Goal: Entertainment & Leisure: Consume media (video, audio)

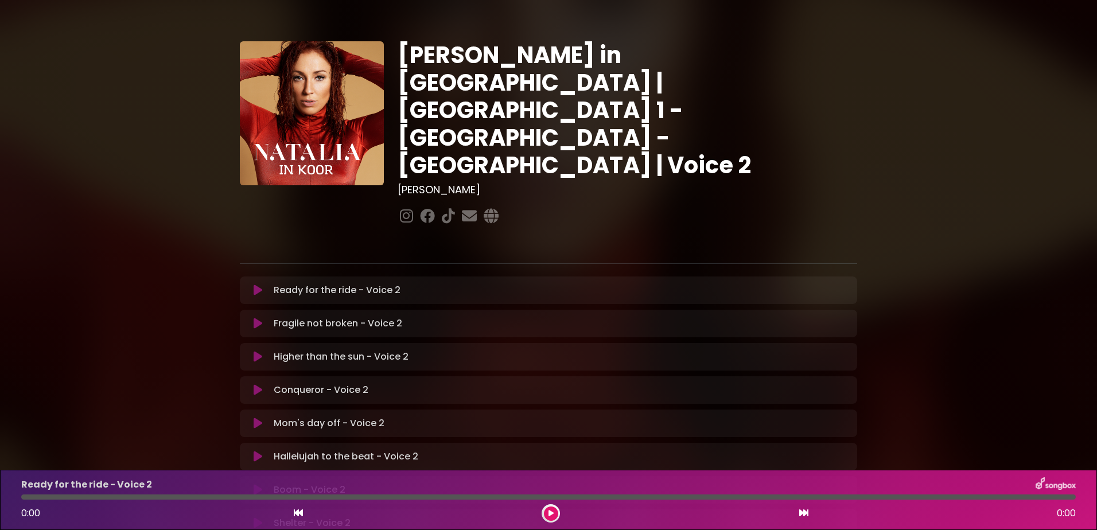
click at [254, 285] on icon at bounding box center [258, 290] width 9 height 11
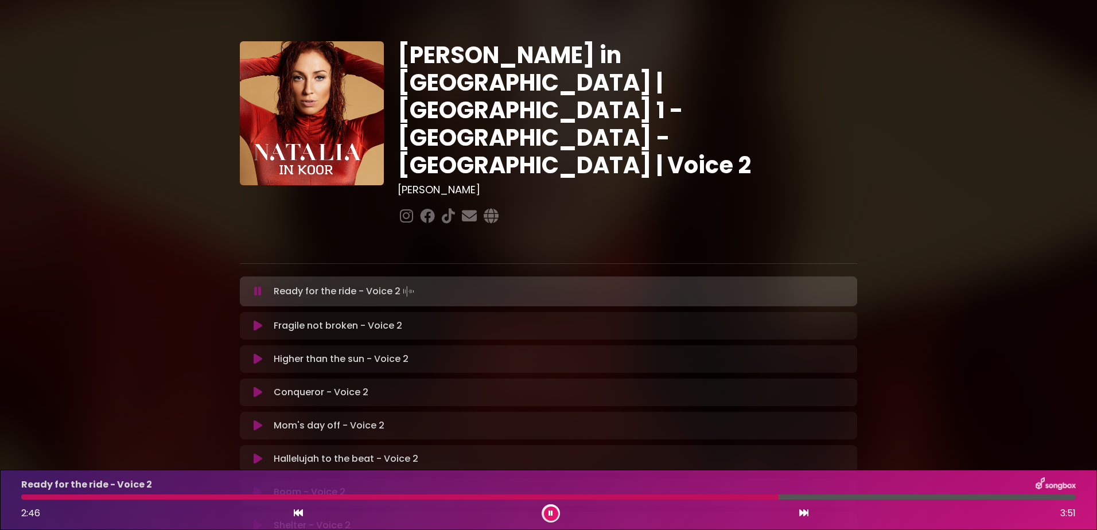
click at [484, 496] on div at bounding box center [399, 496] width 757 height 5
click at [459, 495] on div at bounding box center [262, 496] width 482 height 5
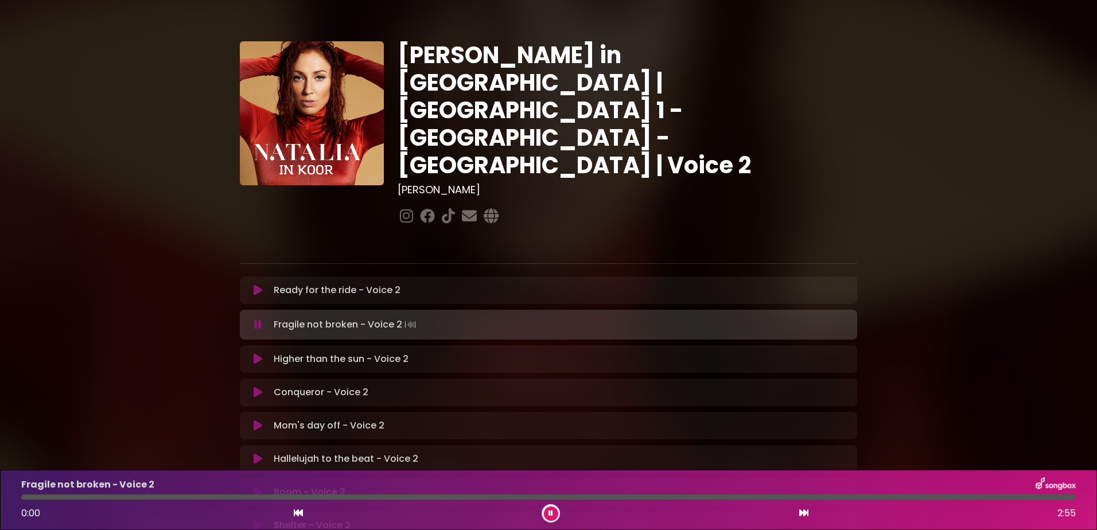
click at [547, 514] on button at bounding box center [551, 514] width 14 height 14
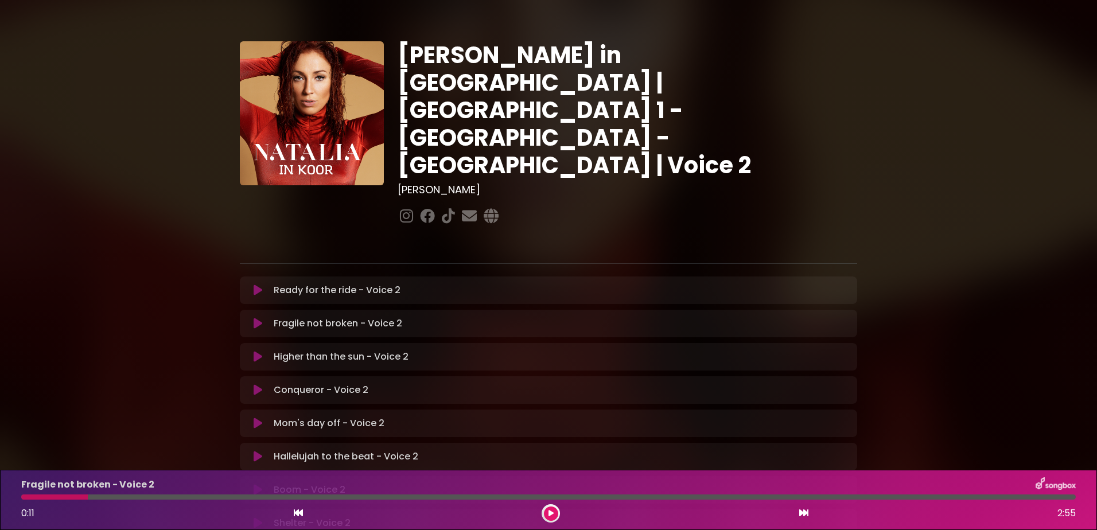
click at [544, 507] on button at bounding box center [551, 514] width 14 height 14
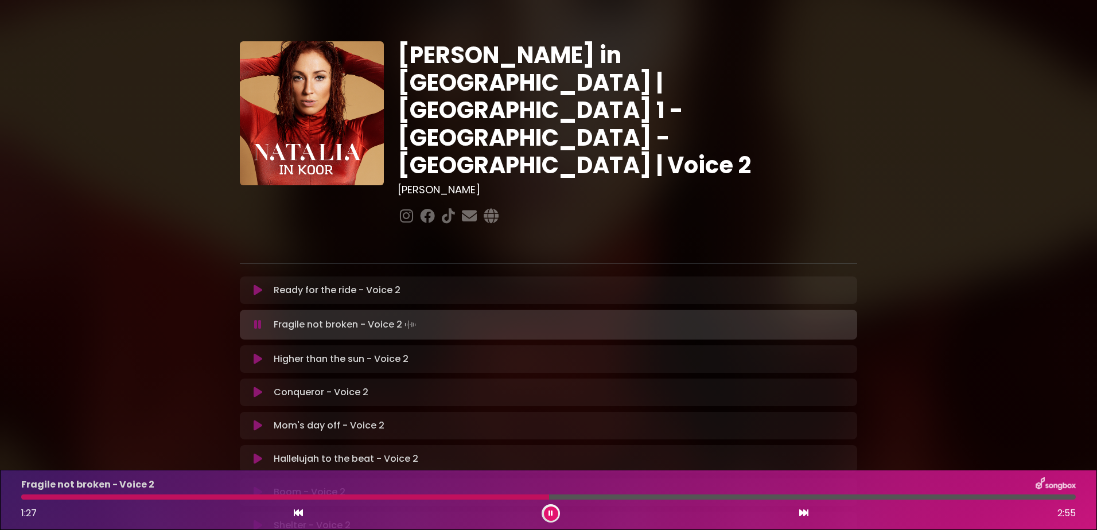
click at [548, 512] on button at bounding box center [551, 514] width 14 height 14
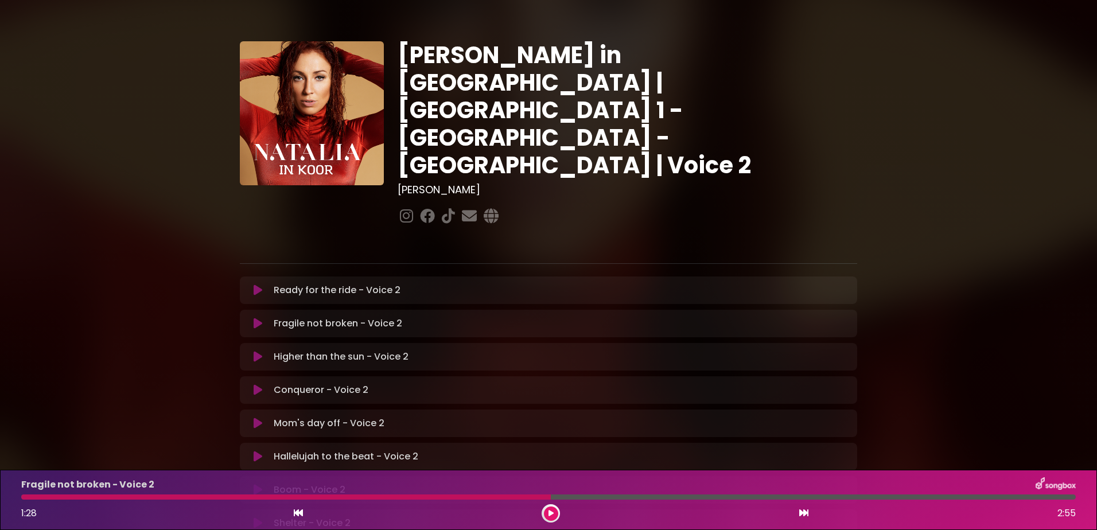
click at [257, 451] on icon at bounding box center [258, 456] width 9 height 11
click at [552, 513] on icon at bounding box center [550, 513] width 5 height 7
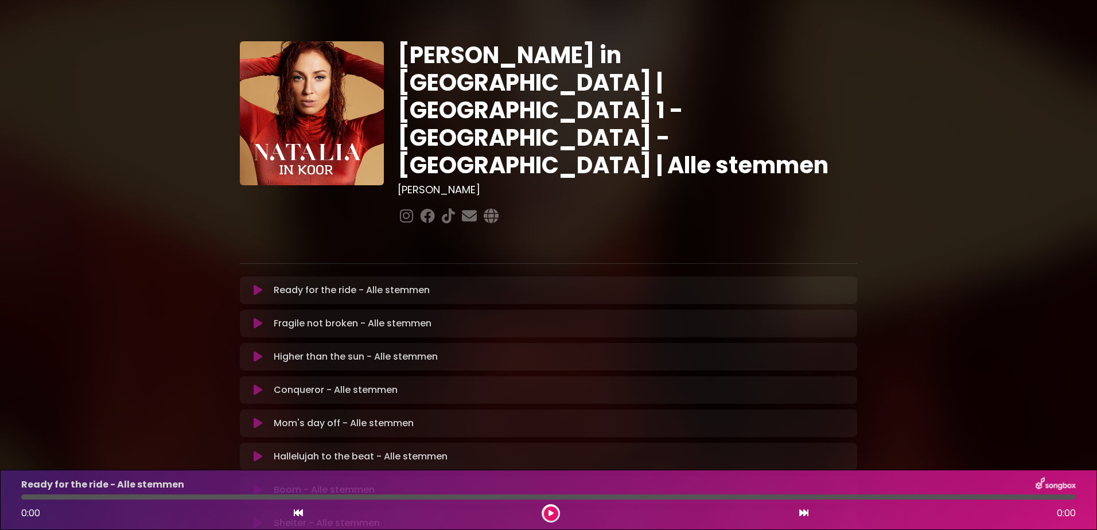
click at [256, 285] on icon at bounding box center [258, 290] width 9 height 11
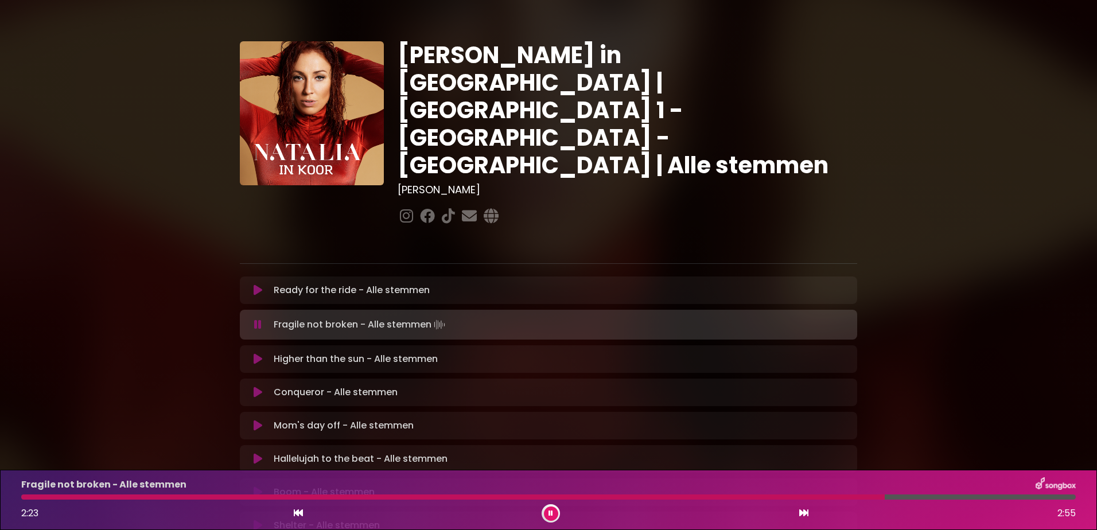
click at [710, 491] on div "Fragile not broken - Alle stemmen" at bounding box center [548, 484] width 1068 height 15
click at [550, 509] on button at bounding box center [551, 514] width 14 height 14
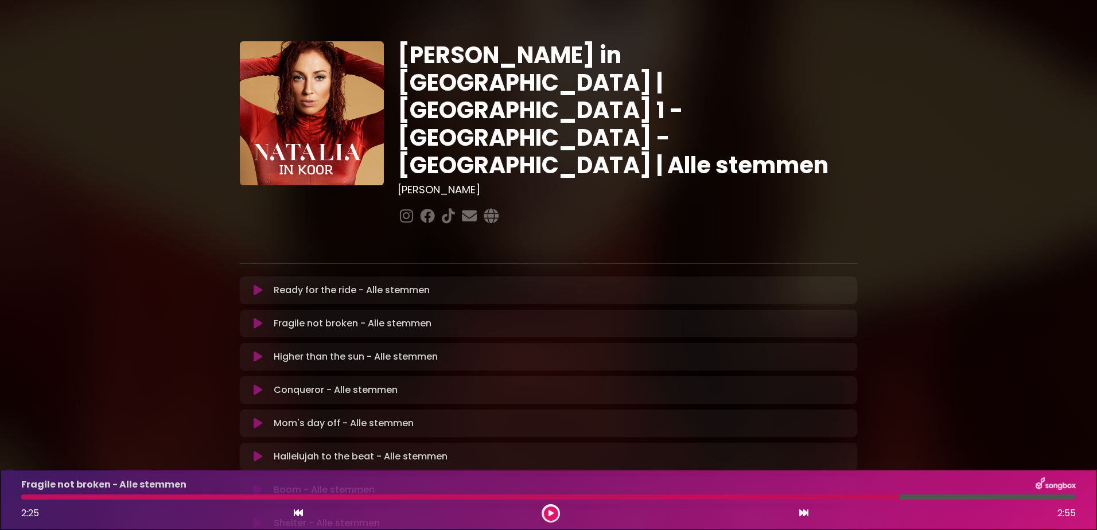
click at [741, 497] on div at bounding box center [460, 496] width 878 height 5
click at [551, 510] on icon at bounding box center [550, 513] width 5 height 7
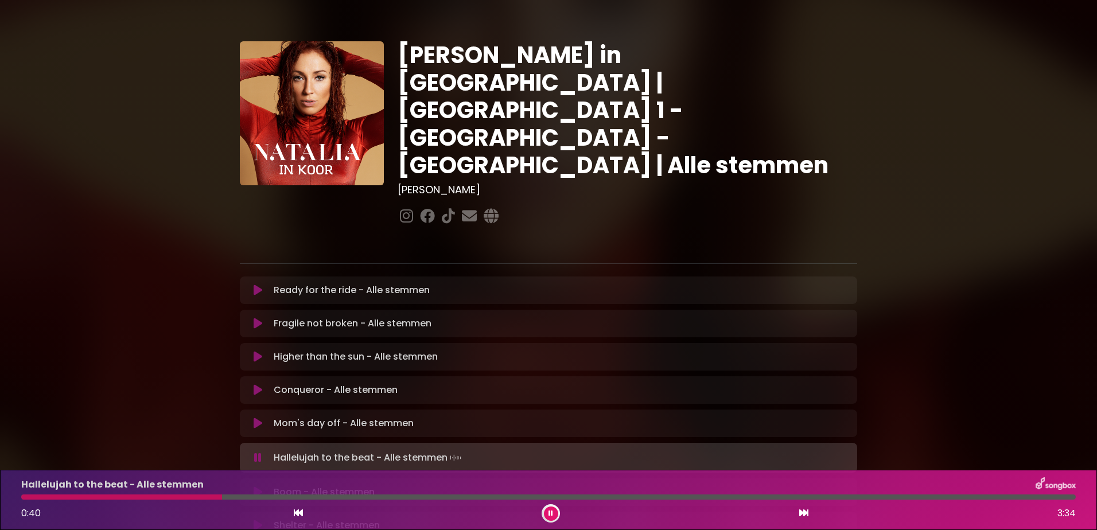
click at [550, 510] on icon at bounding box center [550, 513] width 5 height 7
